Goal: Task Accomplishment & Management: Complete application form

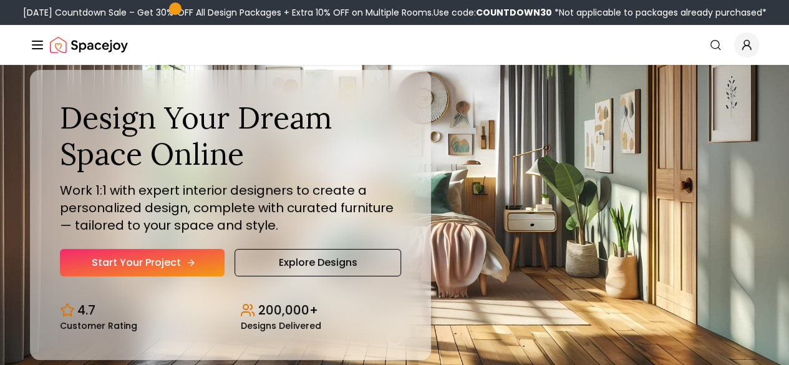
click at [123, 276] on link "Start Your Project" at bounding box center [142, 262] width 165 height 27
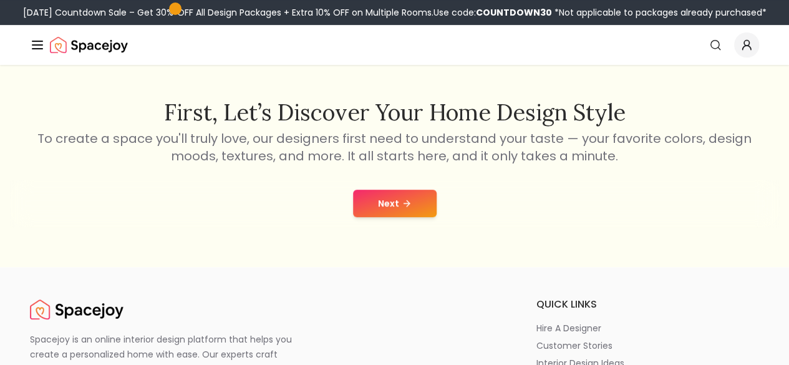
scroll to position [194, 0]
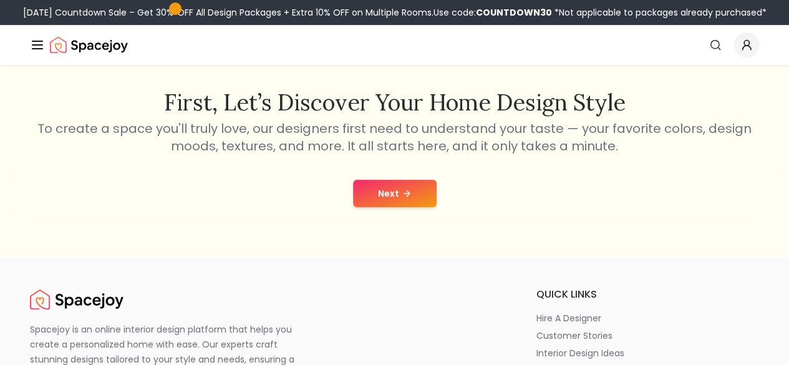
click at [396, 198] on button "Next" at bounding box center [395, 193] width 84 height 27
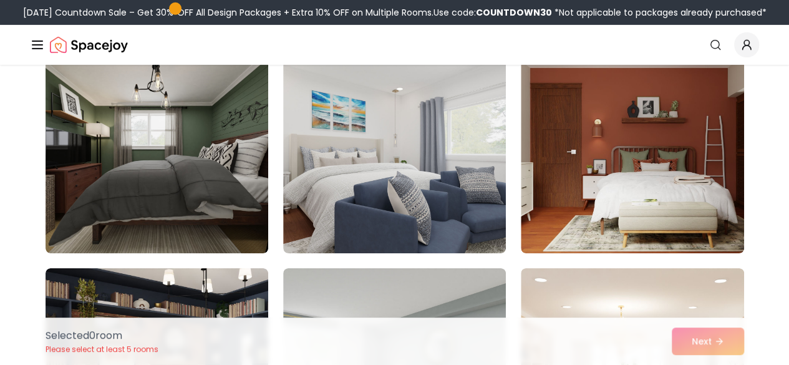
scroll to position [2040, 0]
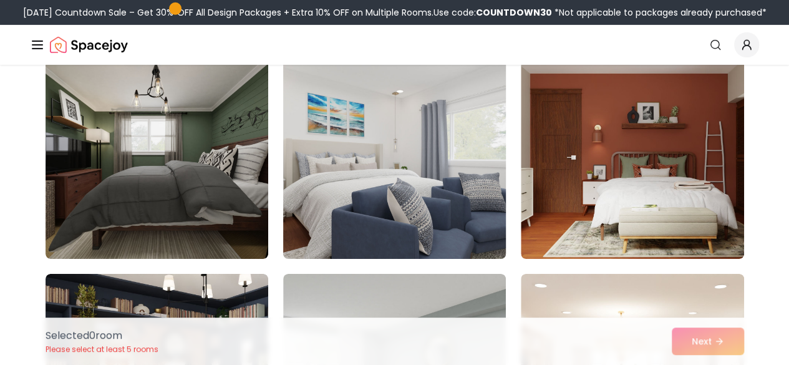
click at [392, 211] on img at bounding box center [394, 158] width 234 height 209
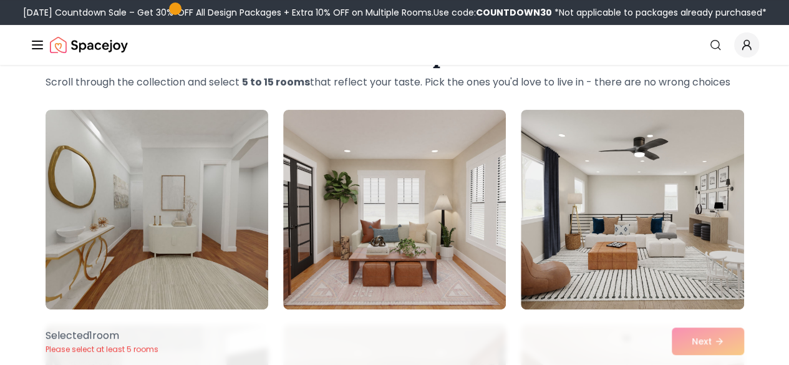
scroll to position [62, 0]
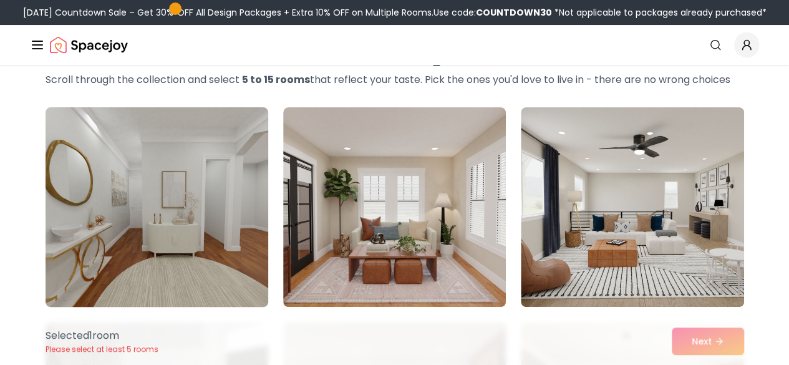
click at [160, 169] on img at bounding box center [157, 206] width 234 height 209
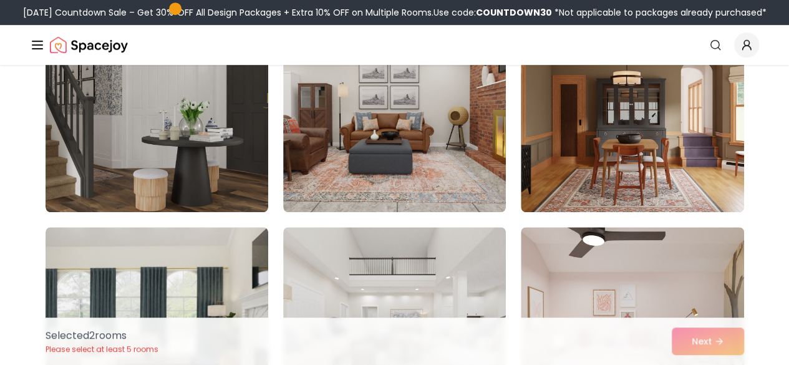
scroll to position [314, 0]
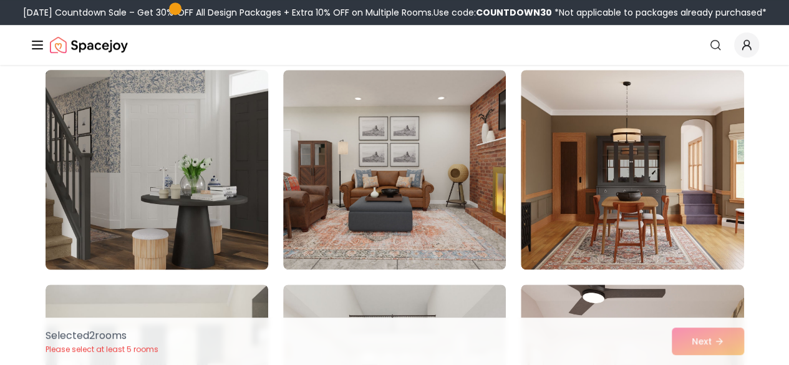
click at [196, 215] on img at bounding box center [157, 169] width 234 height 209
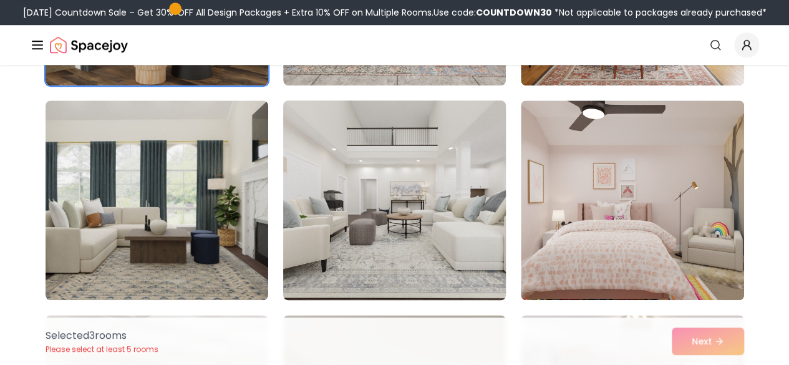
scroll to position [499, 0]
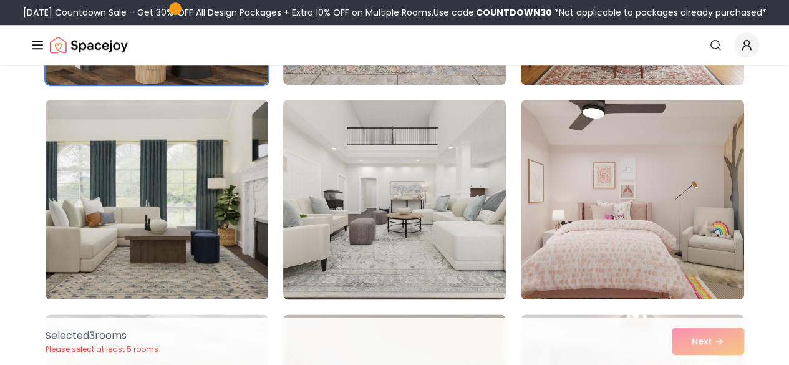
click at [417, 215] on img at bounding box center [394, 199] width 234 height 209
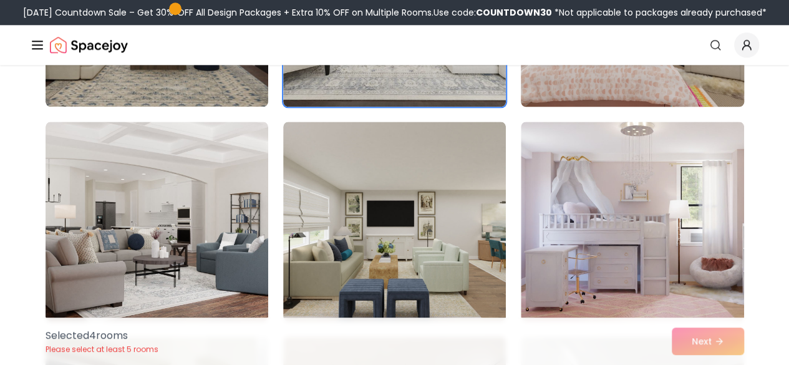
scroll to position [692, 0]
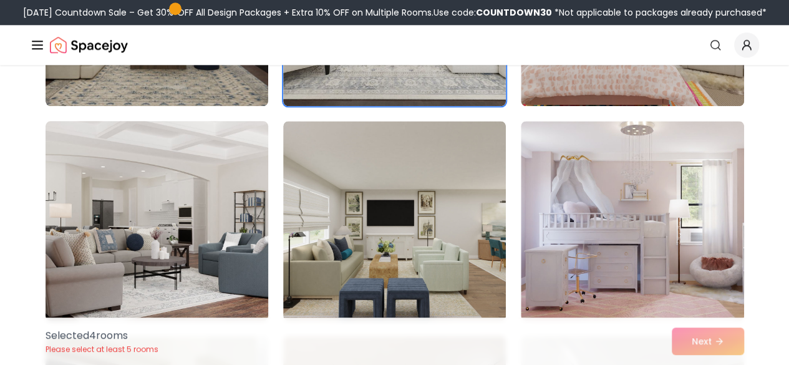
click at [212, 226] on img at bounding box center [157, 220] width 234 height 209
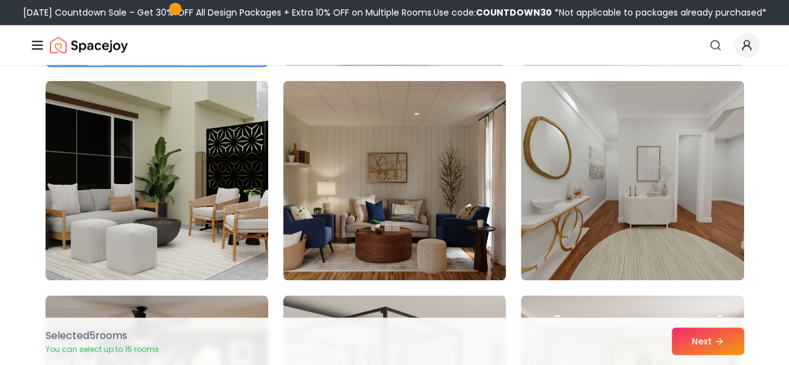
scroll to position [954, 0]
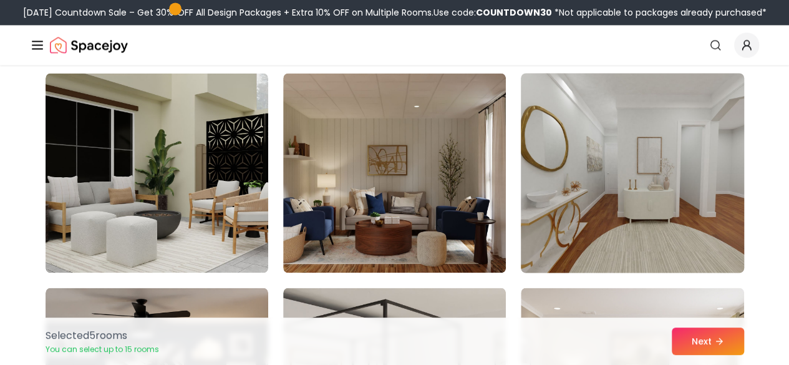
click at [572, 212] on img at bounding box center [632, 172] width 234 height 209
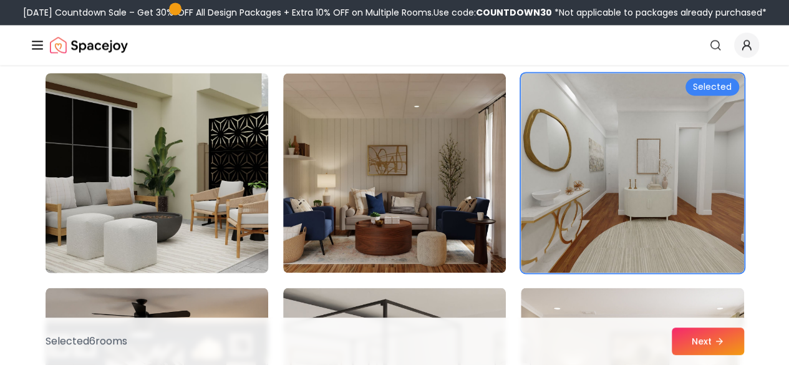
click at [220, 199] on img at bounding box center [157, 172] width 234 height 209
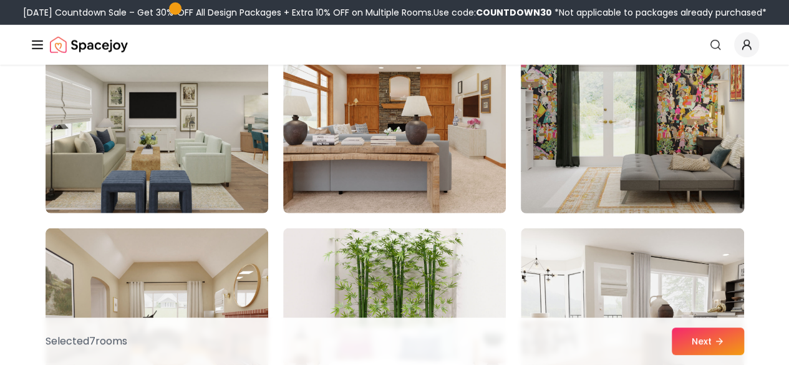
scroll to position [1801, 0]
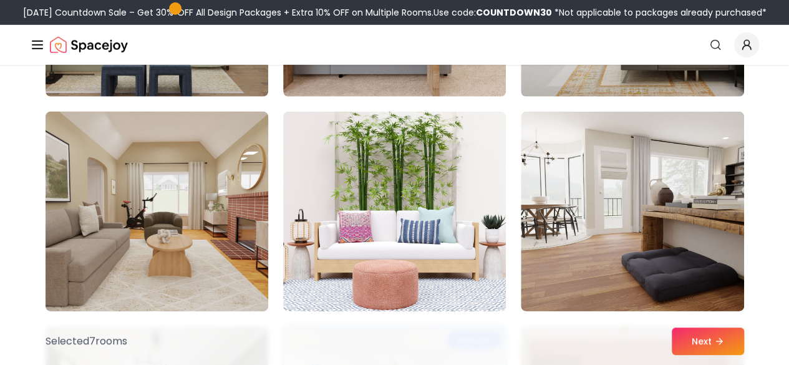
click at [166, 204] on img at bounding box center [157, 211] width 234 height 209
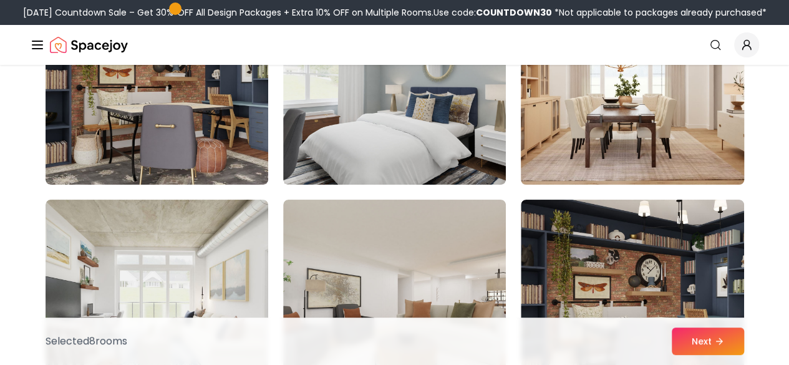
click at [593, 127] on img at bounding box center [632, 84] width 234 height 209
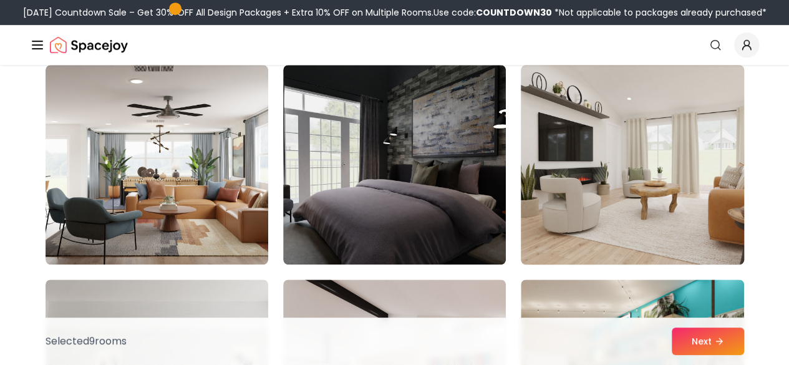
click at [639, 191] on img at bounding box center [632, 164] width 234 height 209
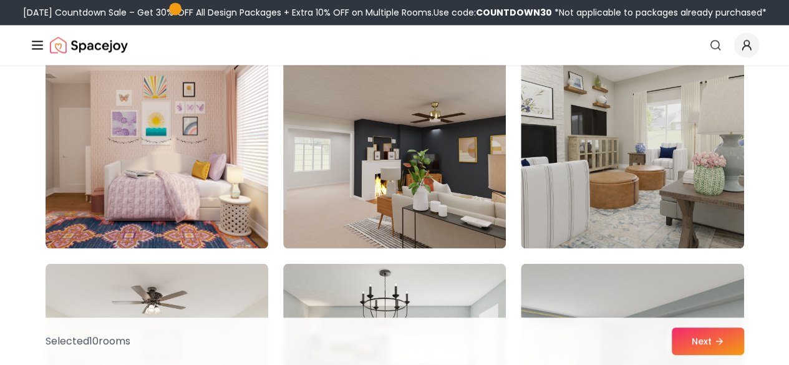
scroll to position [3338, 0]
click at [642, 180] on img at bounding box center [632, 147] width 223 height 199
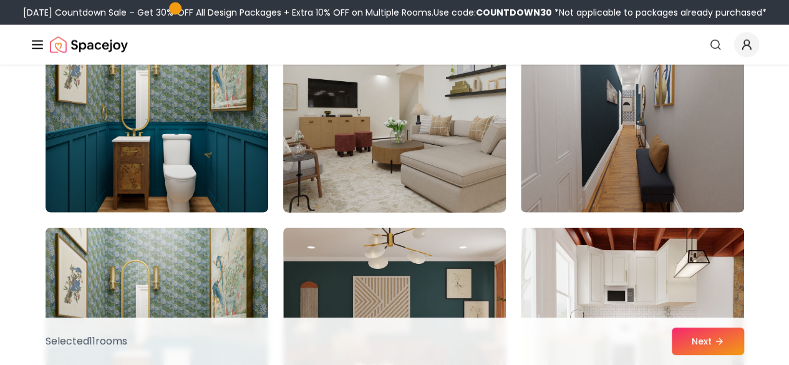
click at [385, 174] on img at bounding box center [394, 112] width 234 height 209
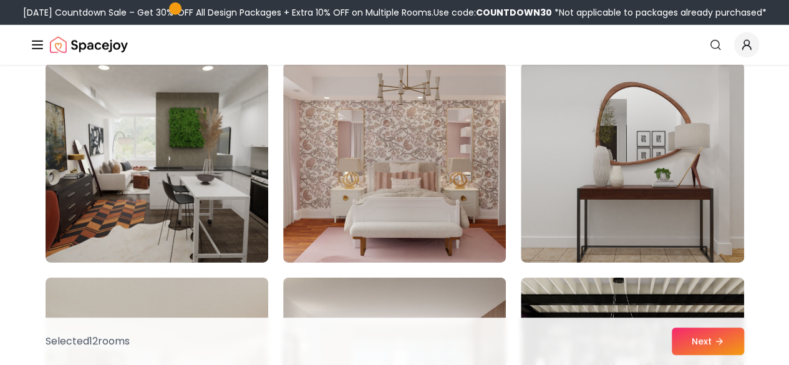
scroll to position [4182, 0]
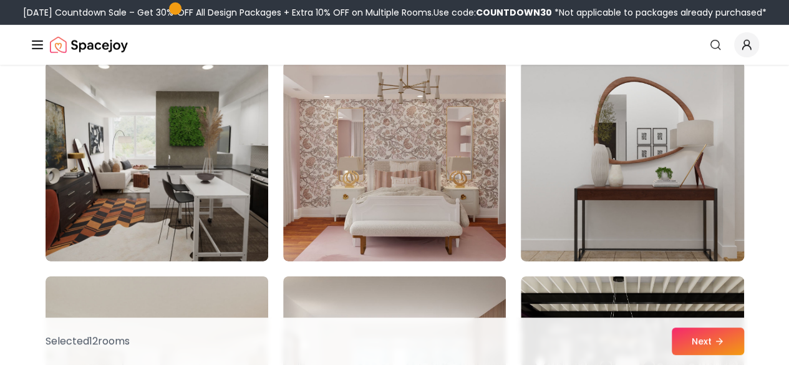
click at [681, 198] on img at bounding box center [632, 161] width 234 height 209
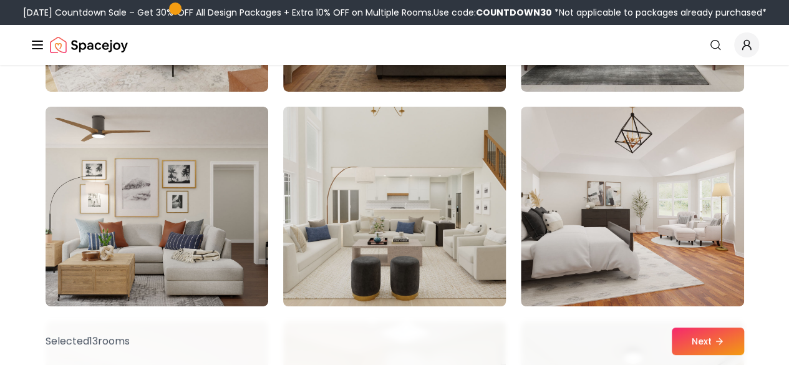
click at [408, 209] on img at bounding box center [394, 206] width 234 height 209
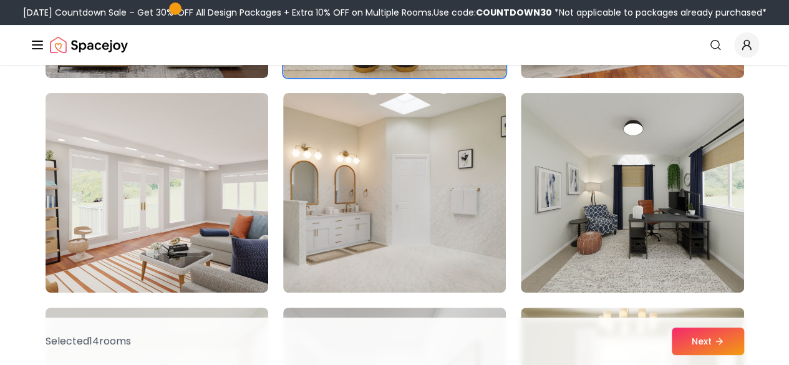
click at [408, 209] on img at bounding box center [394, 192] width 223 height 199
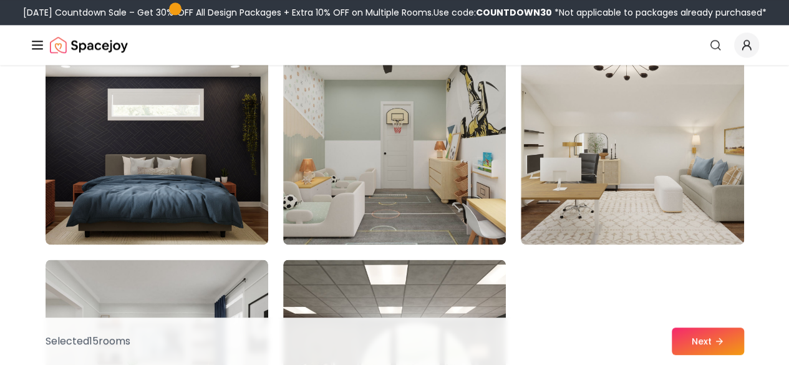
scroll to position [5486, 0]
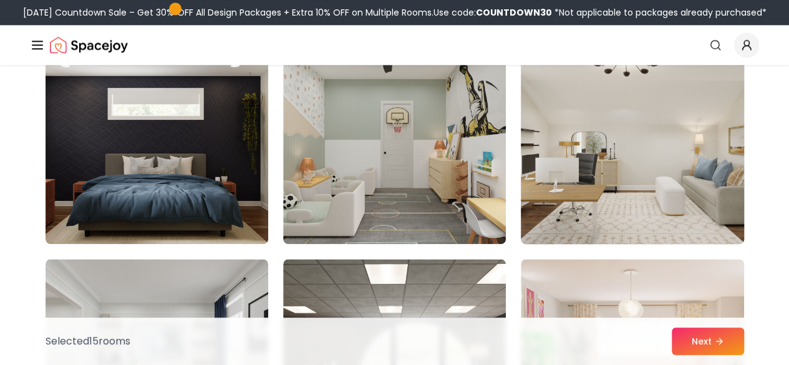
click at [689, 184] on img at bounding box center [632, 143] width 234 height 209
click at [537, 183] on img at bounding box center [632, 143] width 234 height 209
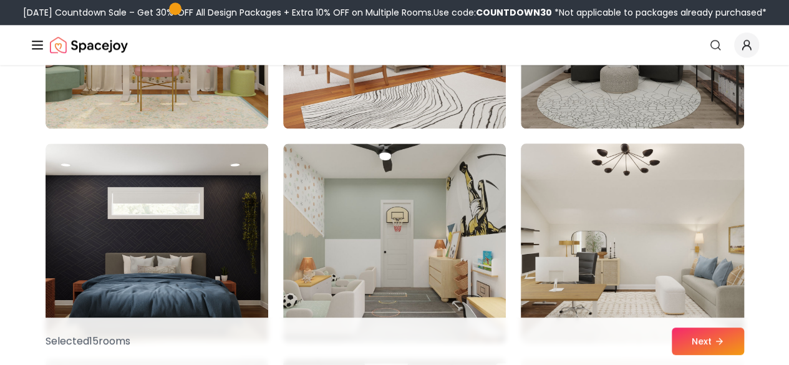
scroll to position [5383, 0]
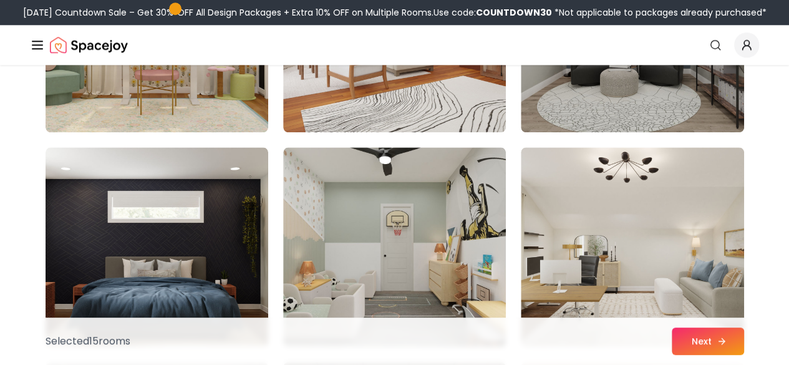
click at [691, 342] on button "Next" at bounding box center [707, 340] width 72 height 27
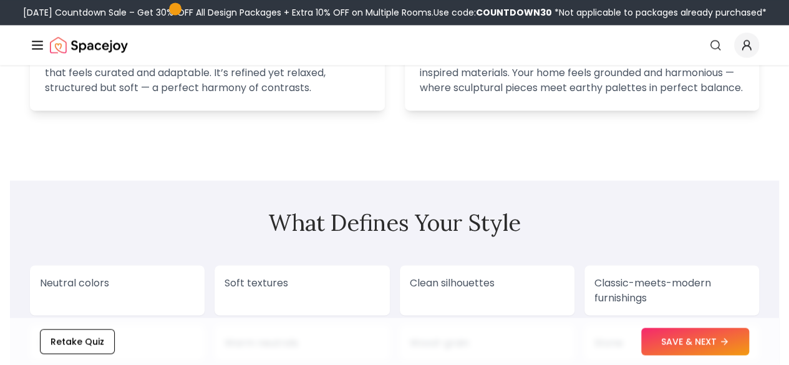
scroll to position [923, 0]
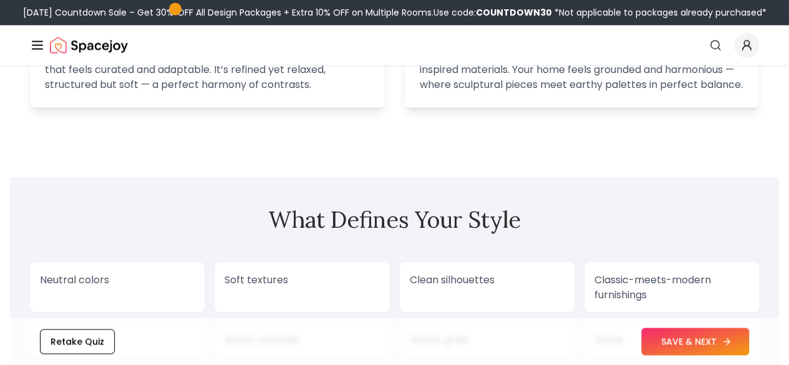
click at [668, 338] on button "SAVE & NEXT" at bounding box center [695, 340] width 108 height 27
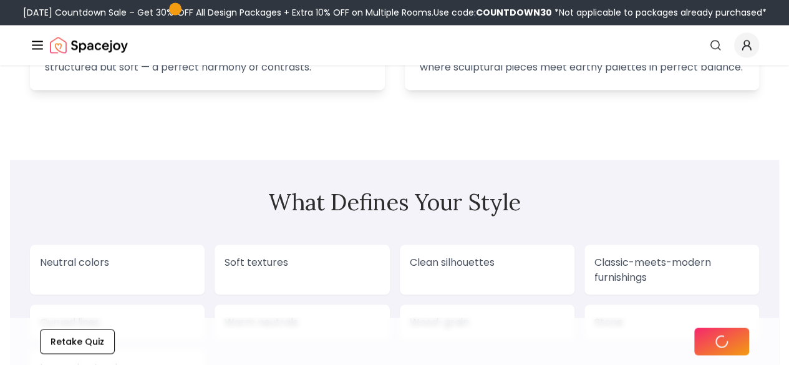
scroll to position [905, 0]
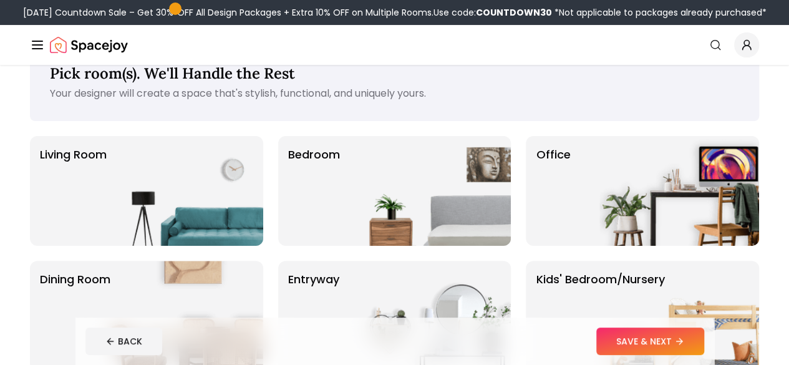
scroll to position [39, 0]
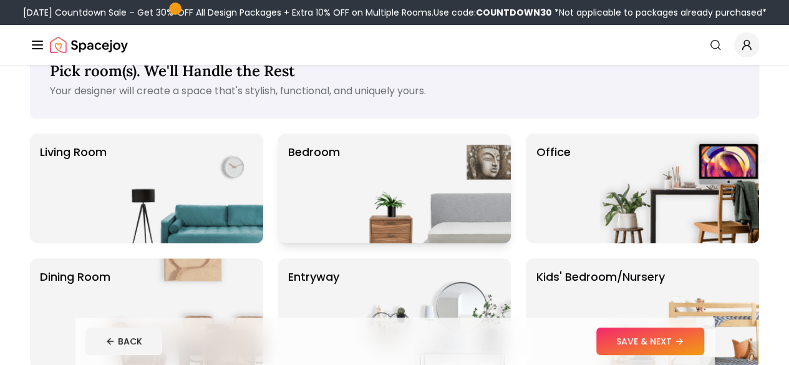
click at [292, 166] on p "Bedroom" at bounding box center [314, 188] width 52 height 90
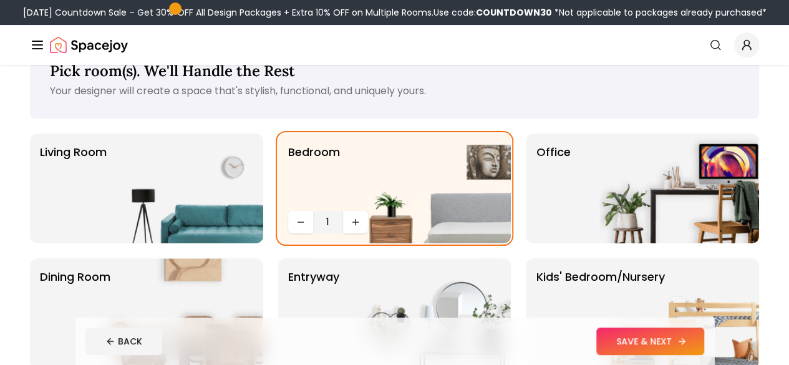
click at [704, 335] on button "SAVE & NEXT" at bounding box center [650, 340] width 108 height 27
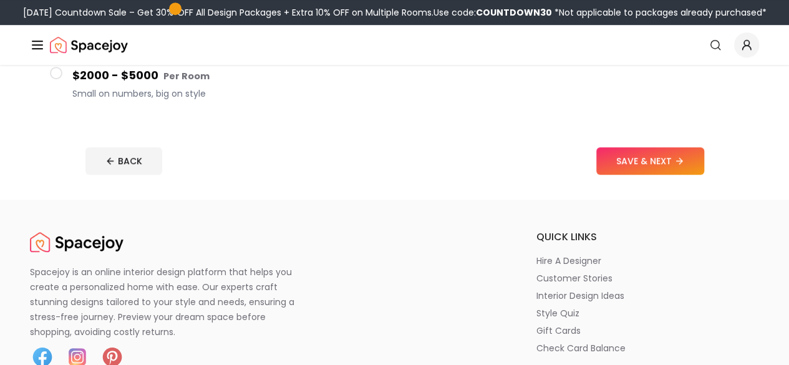
scroll to position [330, 0]
